Goal: Task Accomplishment & Management: Complete application form

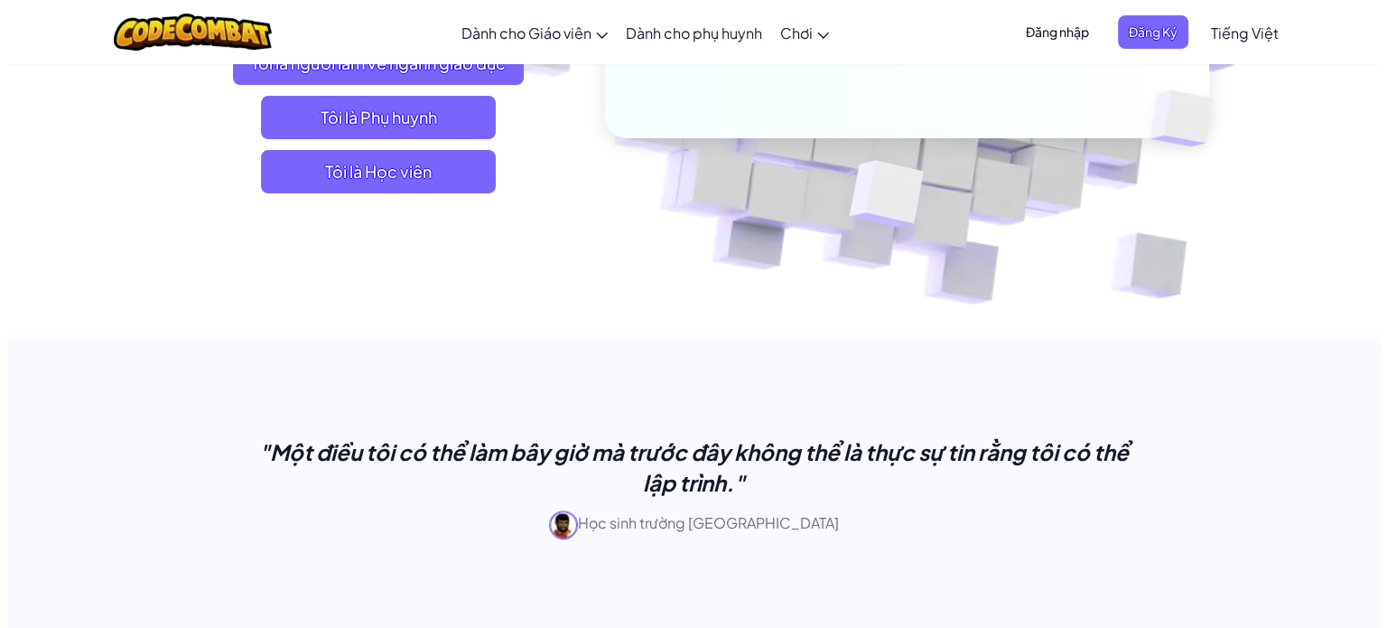
scroll to position [464, 0]
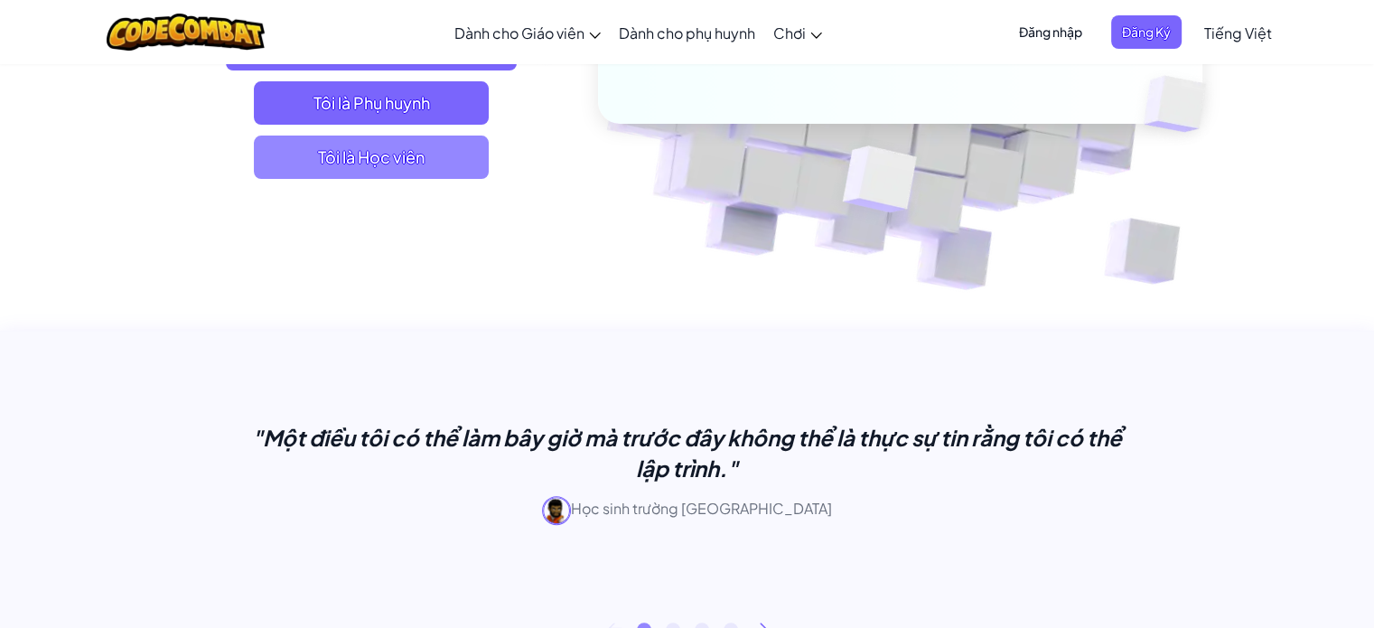
click at [448, 170] on span "Tôi là Học viên" at bounding box center [371, 156] width 235 height 43
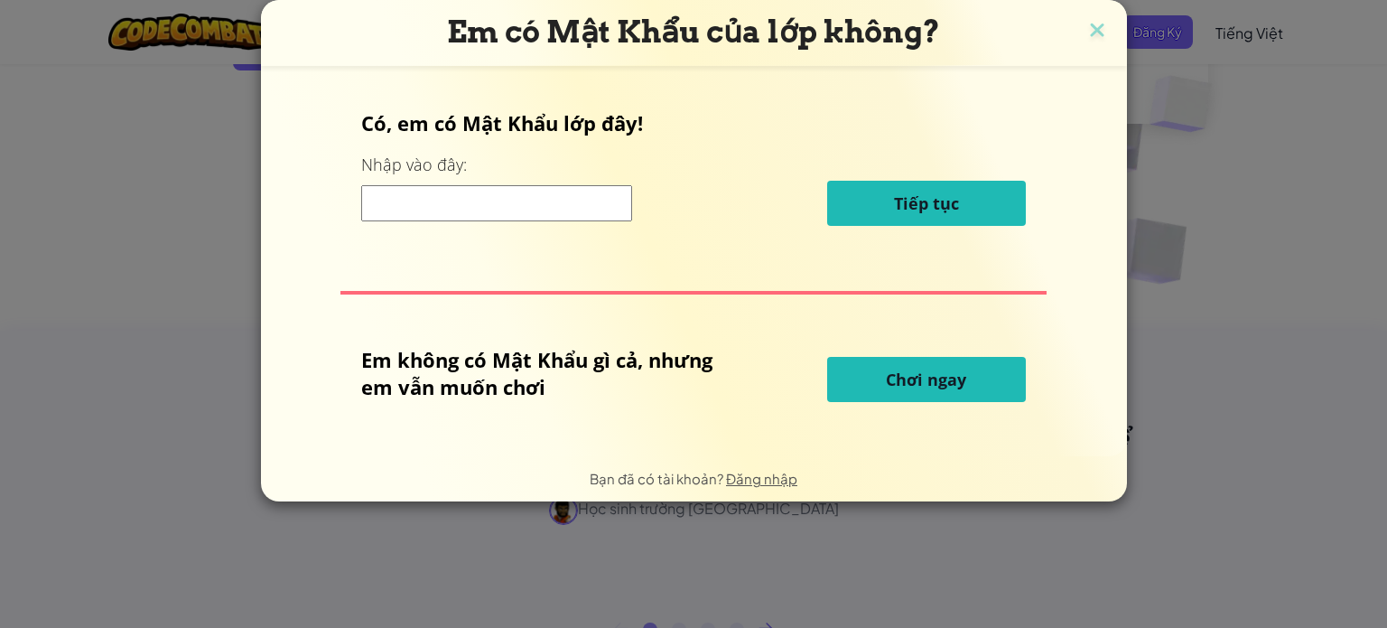
click at [538, 204] on input at bounding box center [496, 203] width 271 height 36
click at [874, 377] on button "Chơi ngay" at bounding box center [926, 379] width 199 height 45
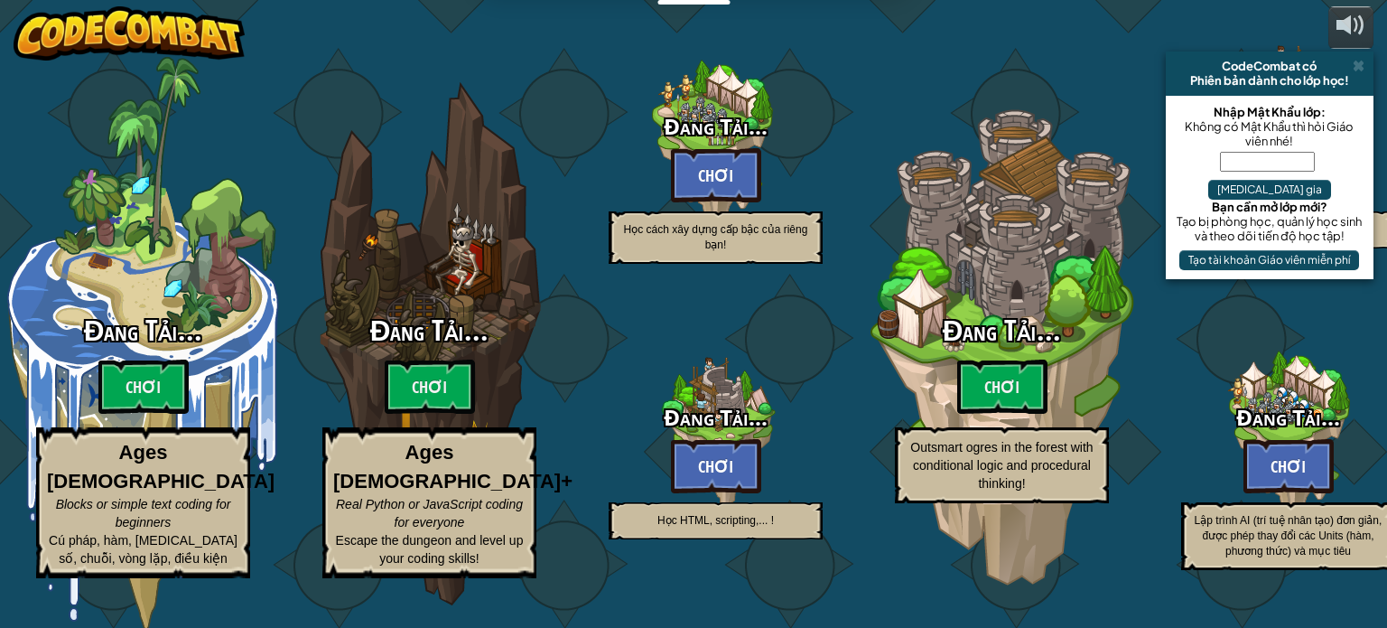
select select "vi"
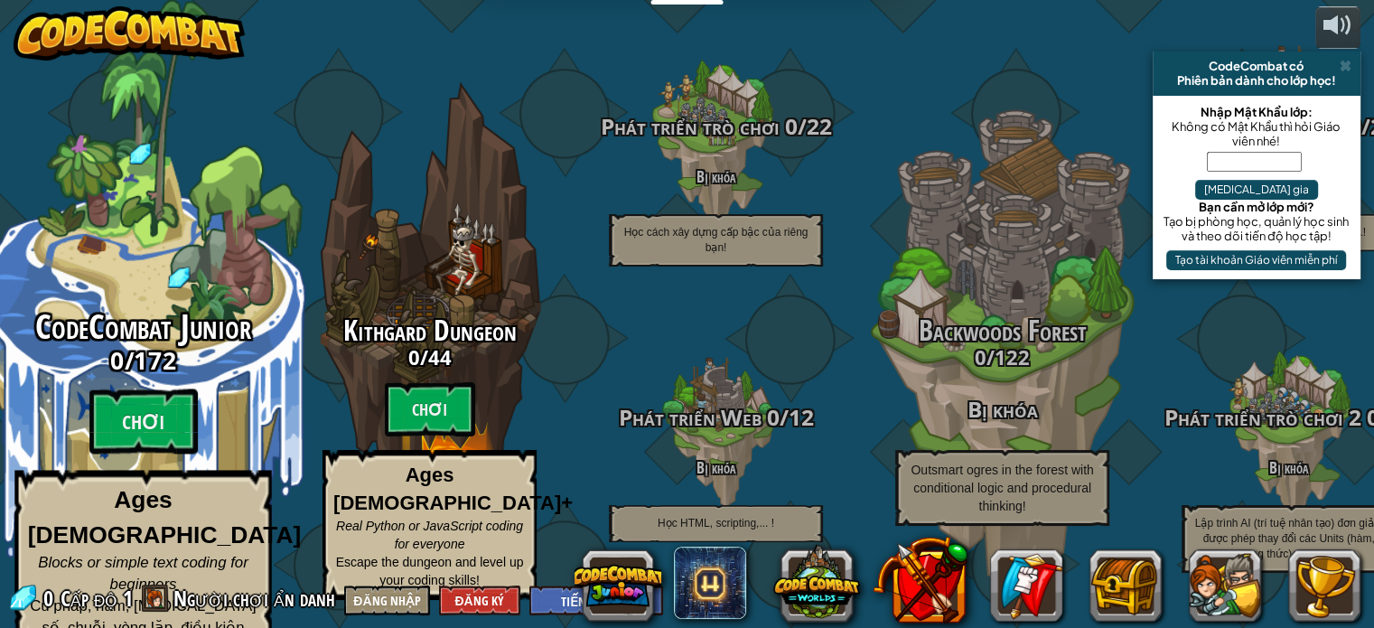
click at [137, 373] on div "CodeCombat Junior 0 / 172 Chơi Ages [DEMOGRAPHIC_DATA] Blocks or simple text co…" at bounding box center [142, 480] width 343 height 342
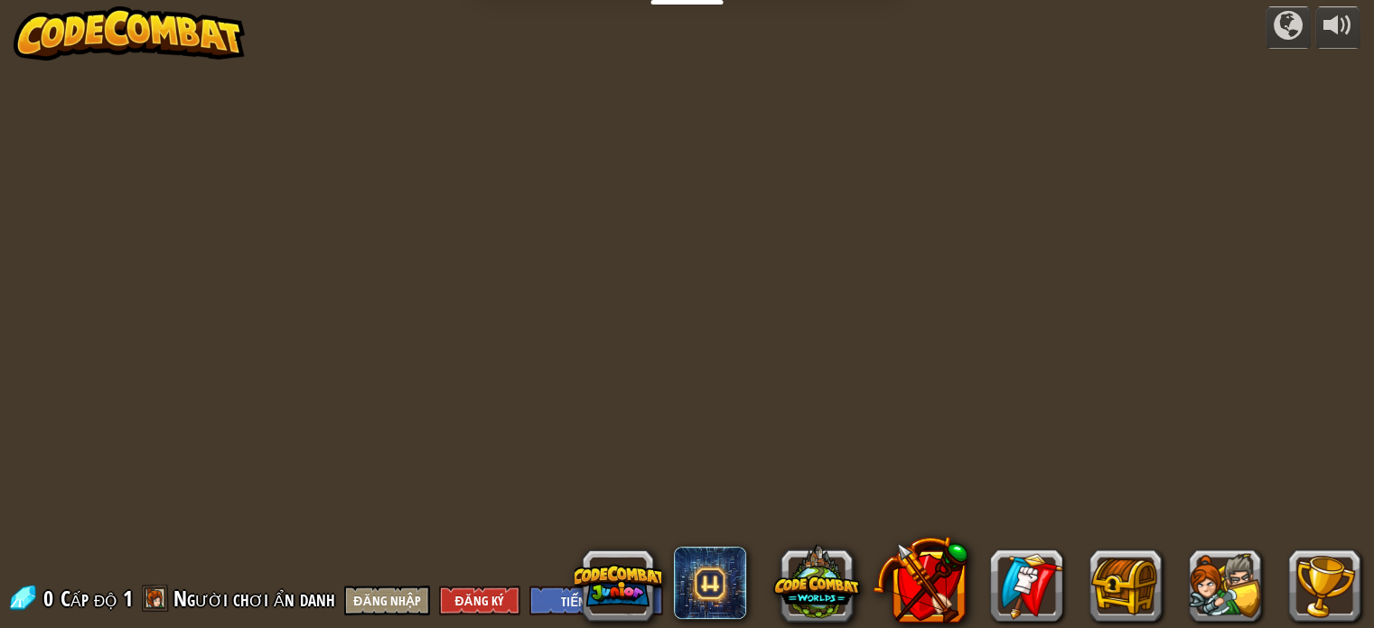
select select "vi"
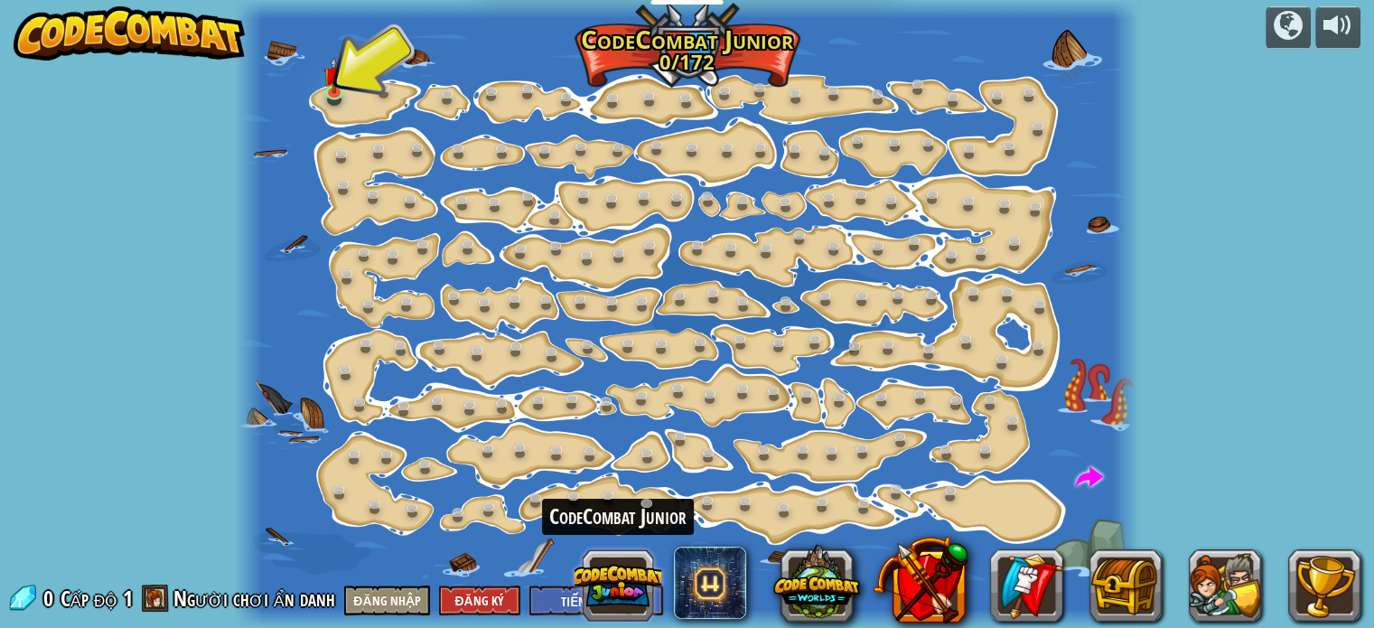
click at [640, 562] on button at bounding box center [617, 585] width 87 height 87
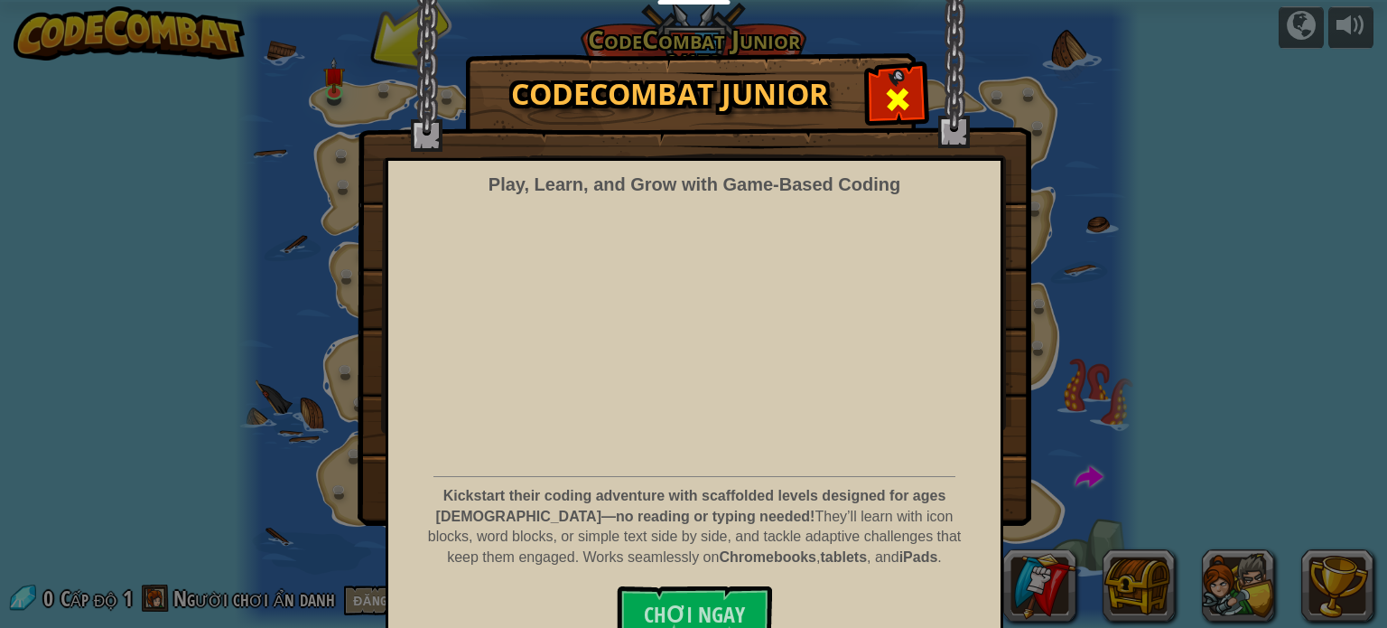
click at [899, 93] on span at bounding box center [897, 99] width 29 height 29
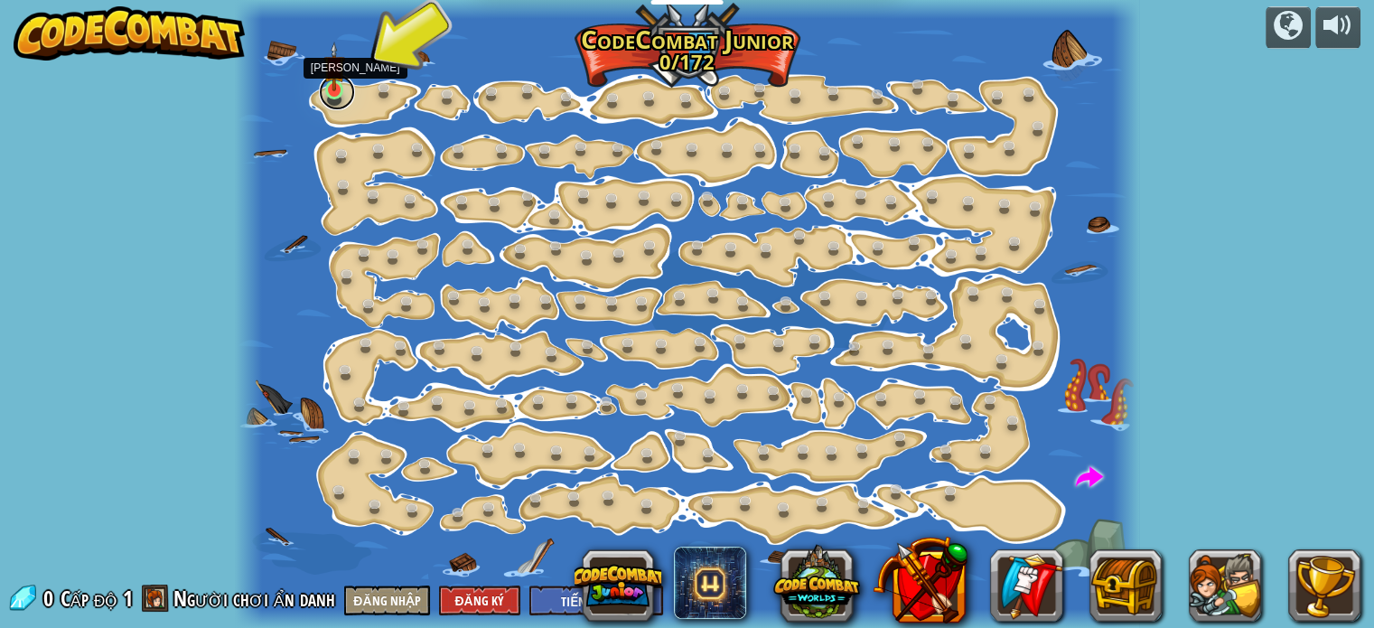
click at [342, 97] on link at bounding box center [337, 92] width 36 height 36
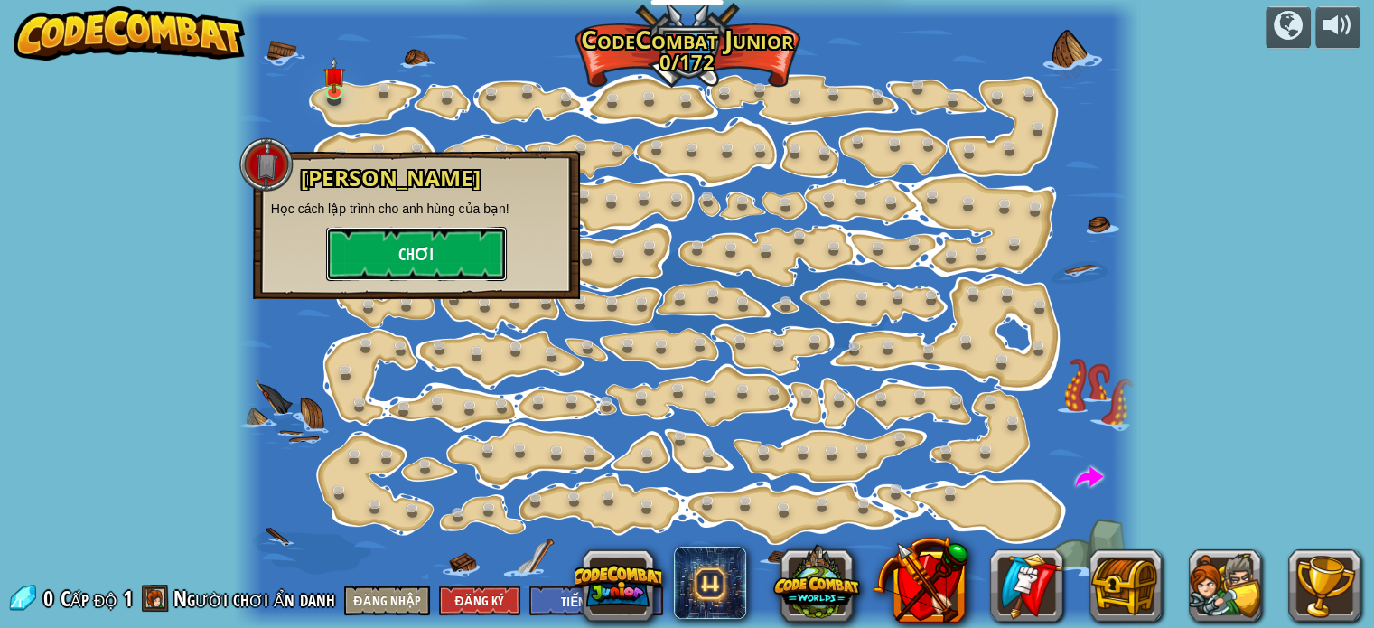
click at [417, 257] on button "Chơi" at bounding box center [416, 254] width 181 height 54
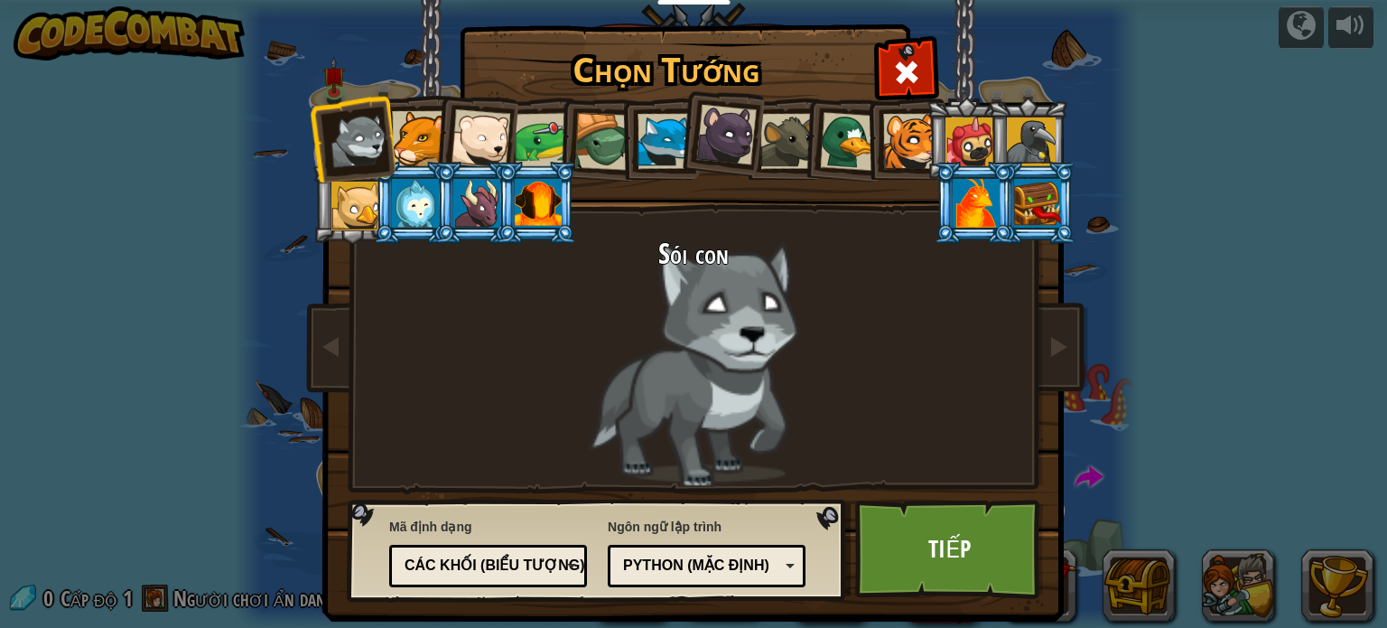
click at [682, 563] on div "Python (Mặc định)" at bounding box center [701, 566] width 156 height 21
click at [764, 559] on div "JavaScript" at bounding box center [701, 566] width 156 height 21
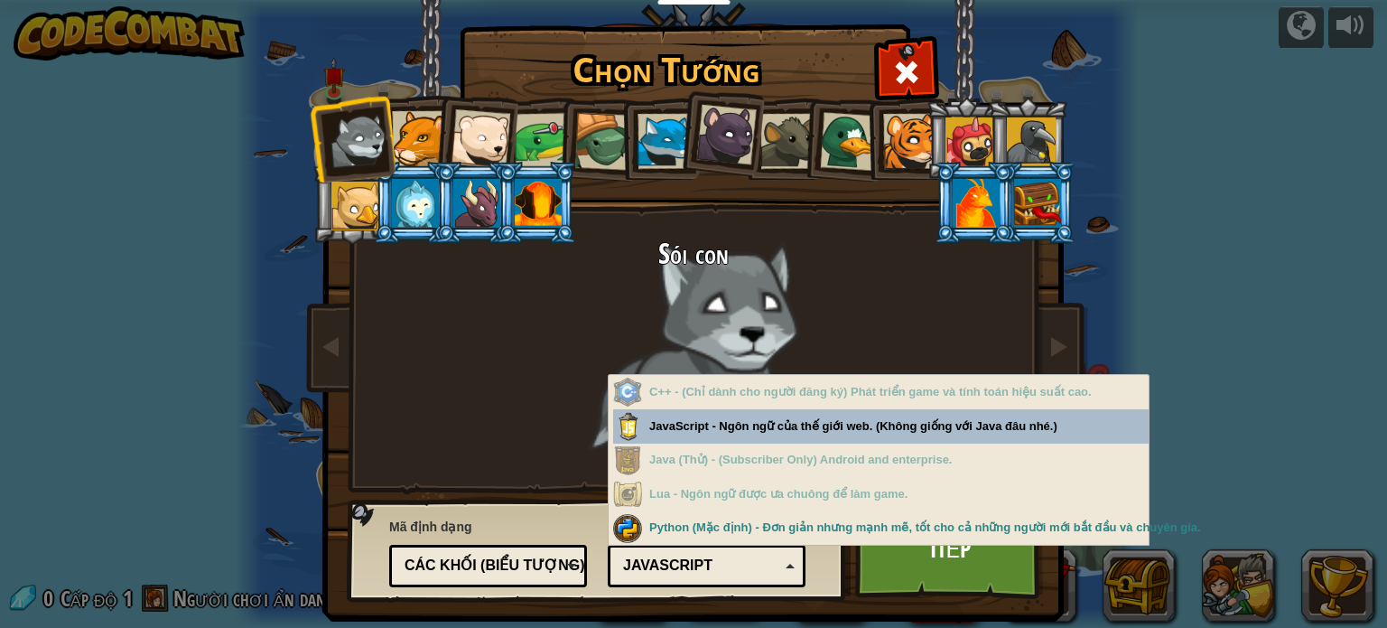
click at [764, 559] on div "JavaScript" at bounding box center [701, 566] width 156 height 21
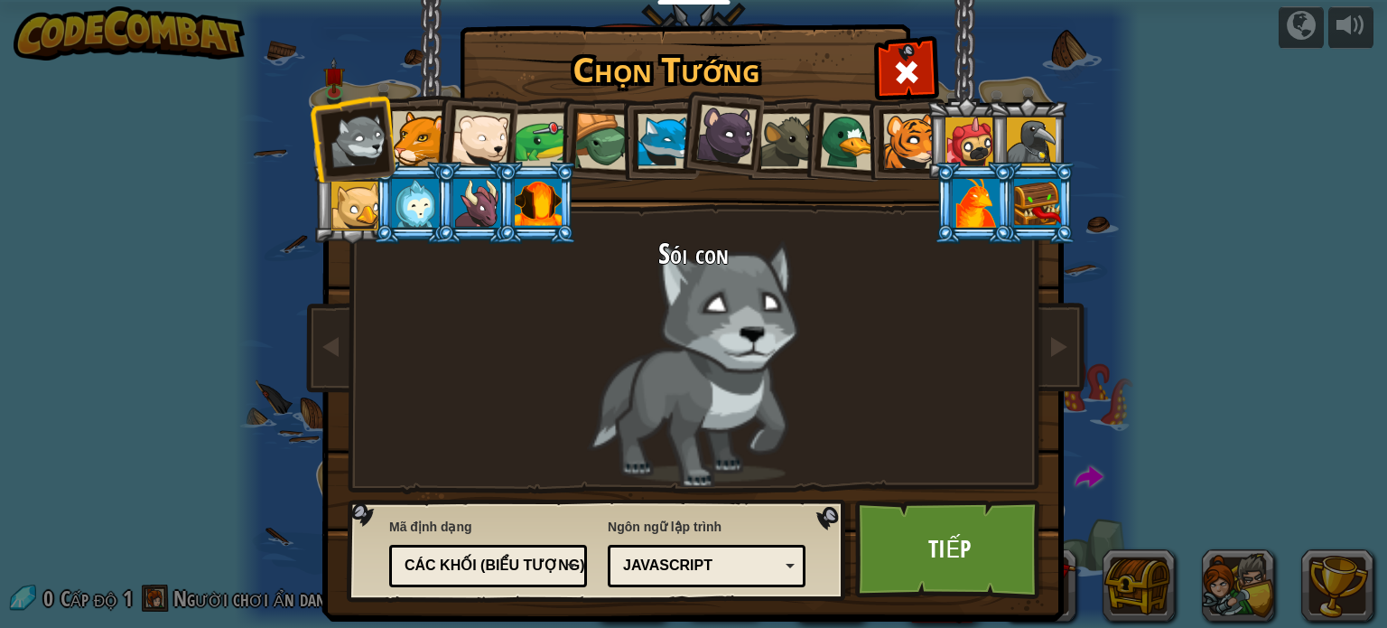
click at [483, 566] on div "Các khối (biểu tượng)" at bounding box center [483, 566] width 156 height 21
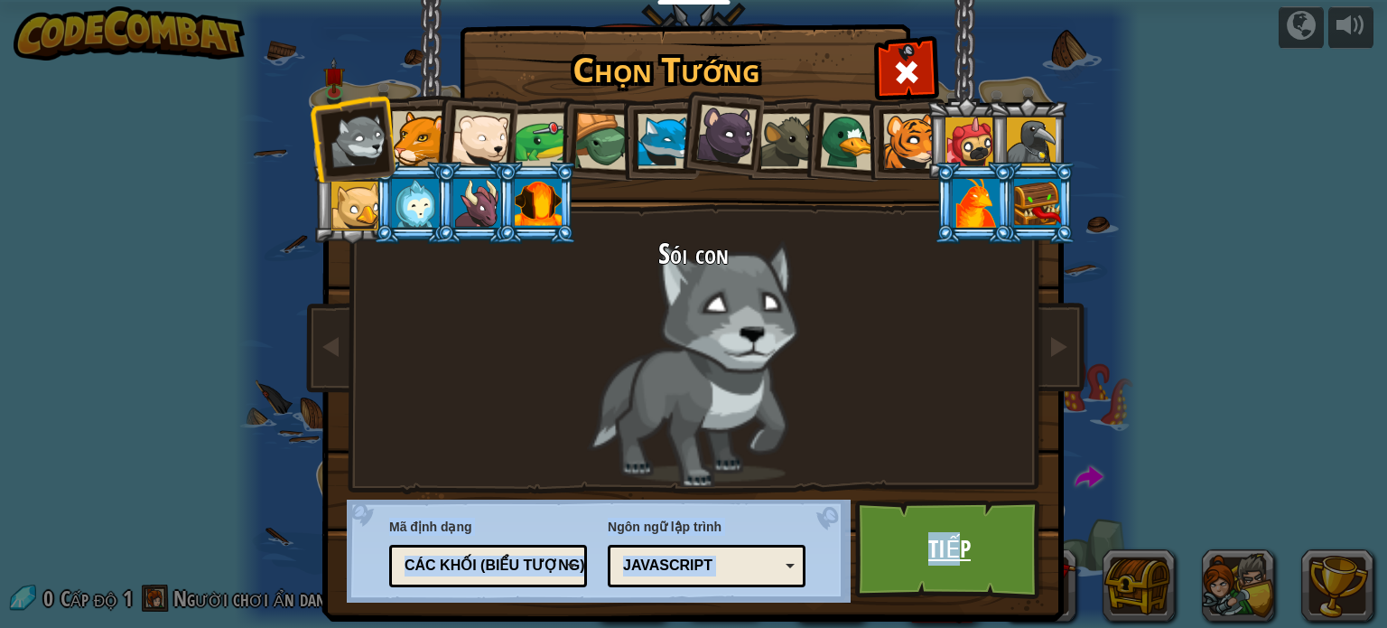
drag, startPoint x: 989, startPoint y: 307, endPoint x: 957, endPoint y: 558, distance: 253.1
click at [957, 29] on div "Chọn Tướng 0 Sói con Báo sư tử Gấu Bắc Cực Con Ếch Rùa Cáo Xanh Gấu con báo đen…" at bounding box center [693, 28] width 741 height 2
click at [917, 406] on div "Sói con" at bounding box center [693, 362] width 677 height 248
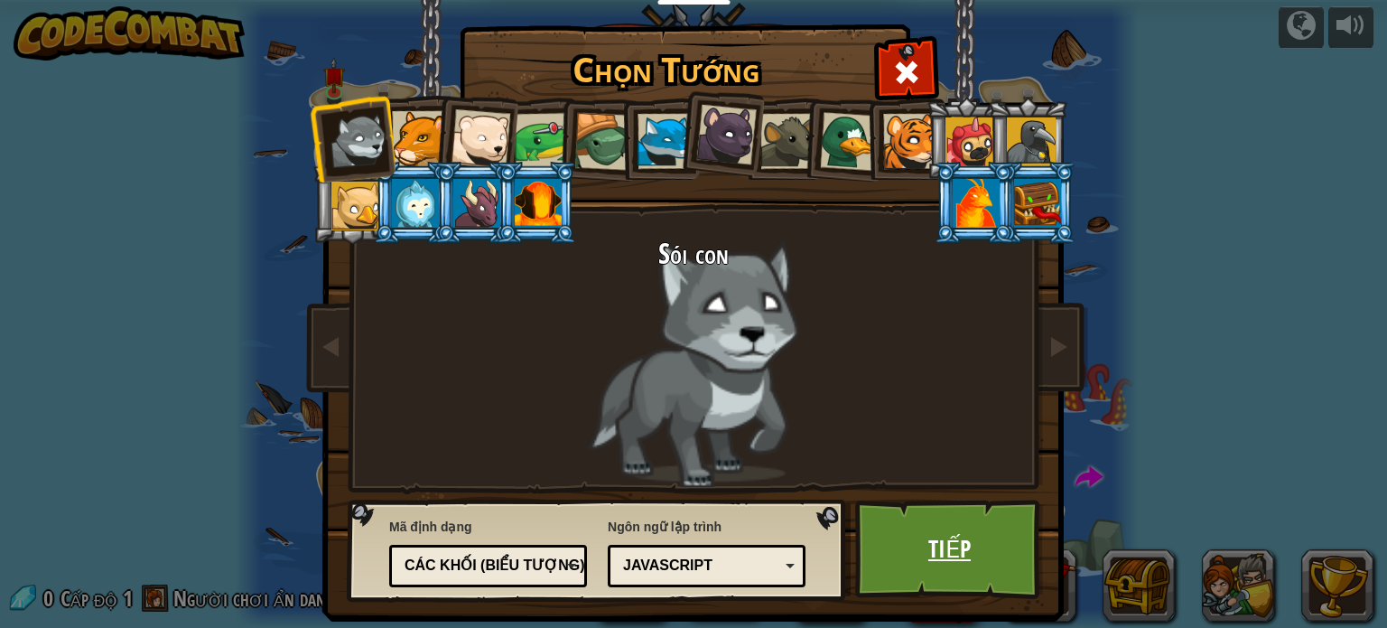
click at [950, 509] on link "Tiếp" at bounding box center [949, 549] width 189 height 99
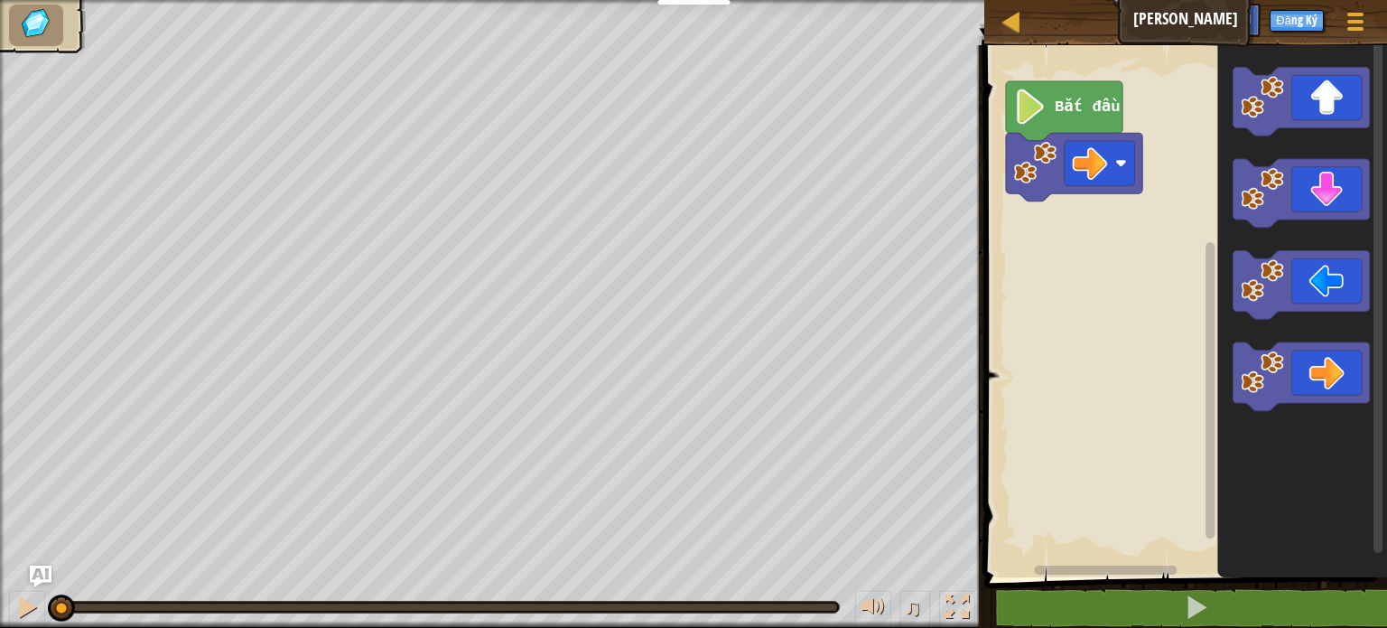
click at [41, 36] on img at bounding box center [36, 23] width 38 height 33
click at [1001, 17] on div at bounding box center [1012, 21] width 23 height 23
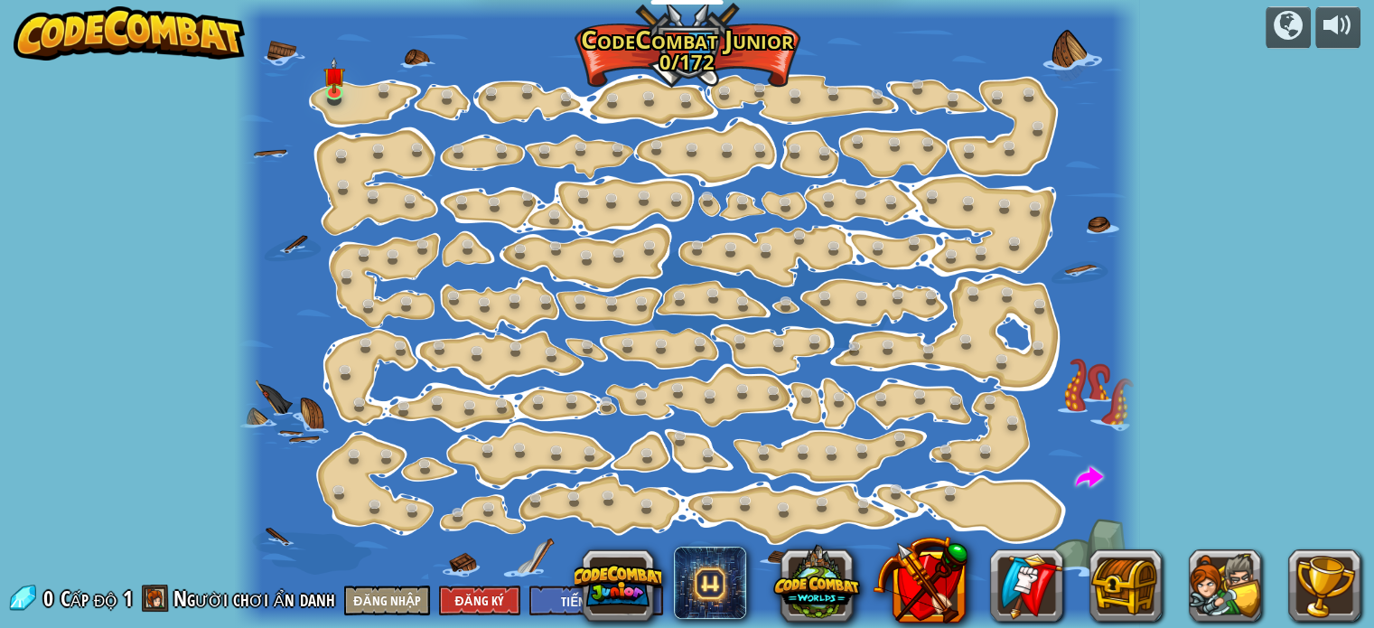
select select "vi"
click at [133, 39] on img at bounding box center [129, 33] width 231 height 54
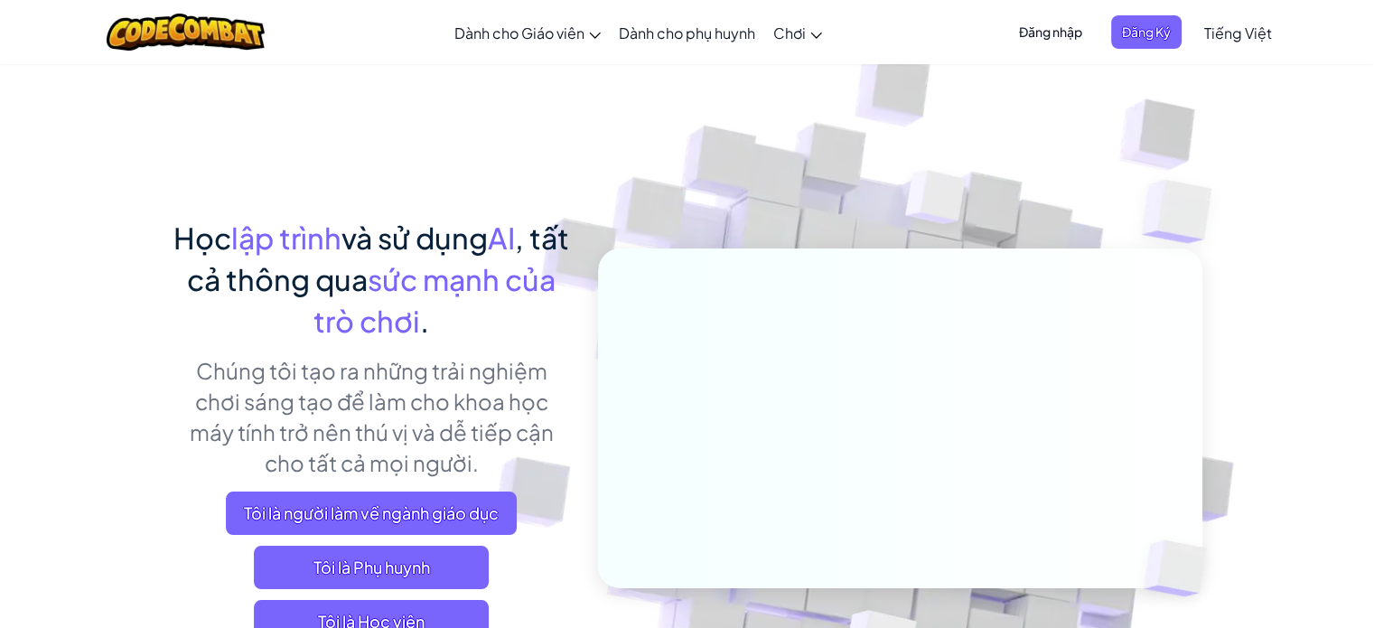
click at [1047, 35] on span "Đăng nhập" at bounding box center [1050, 31] width 85 height 33
